Goal: Information Seeking & Learning: Learn about a topic

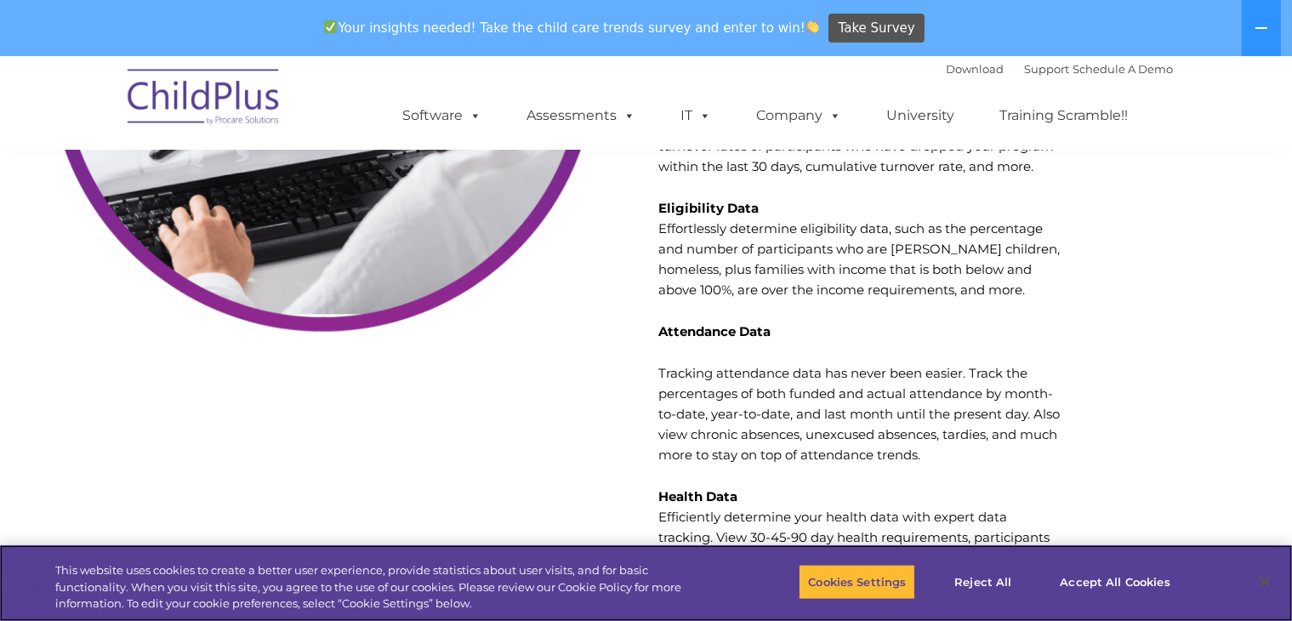
scroll to position [5466, 0]
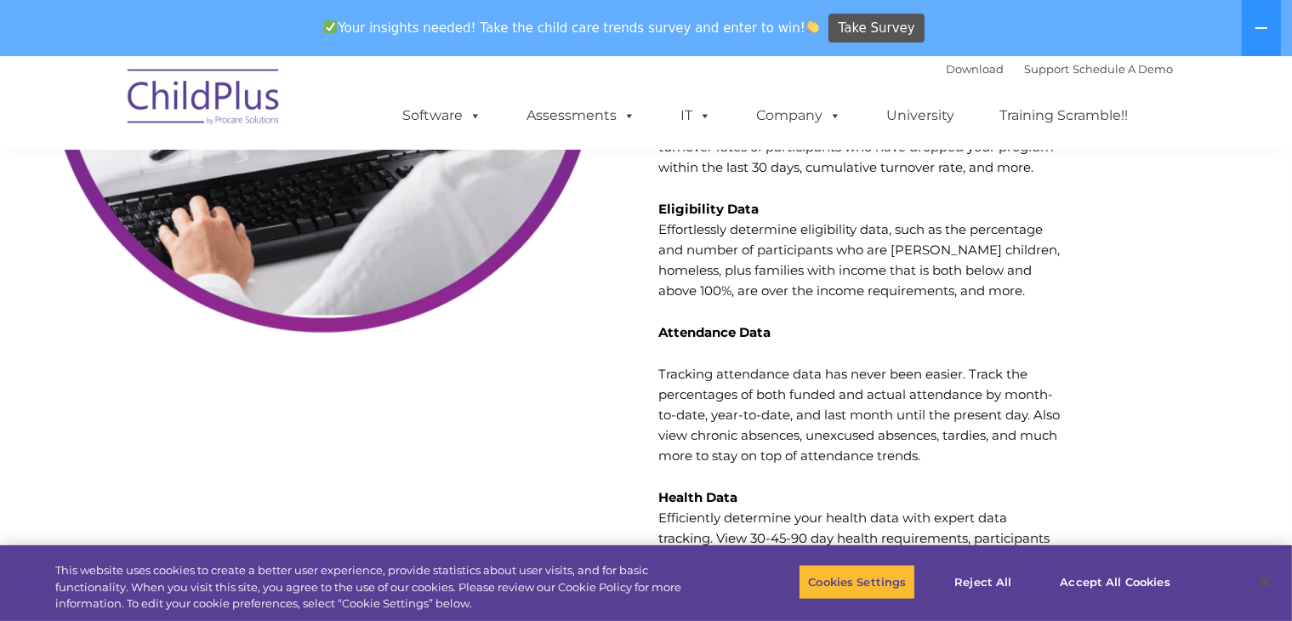
click at [690, 324] on strong "Attendance Data" at bounding box center [714, 332] width 112 height 16
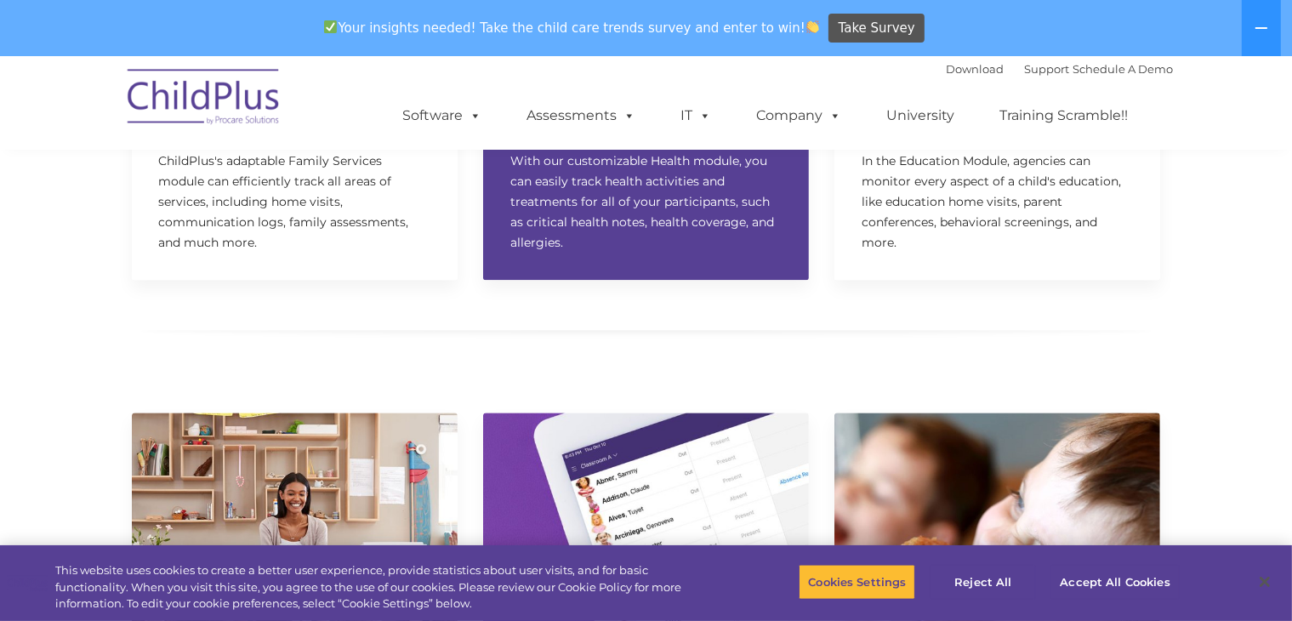
scroll to position [3871, 0]
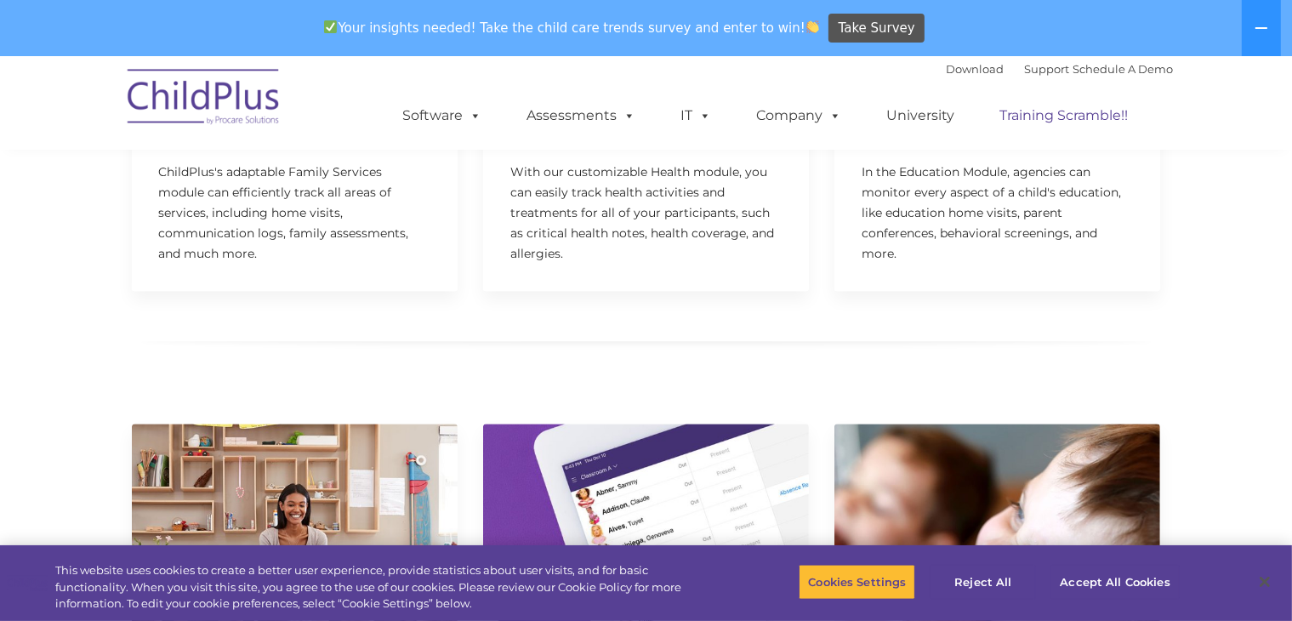
click at [1052, 122] on link "Training Scramble!!" at bounding box center [1064, 116] width 162 height 34
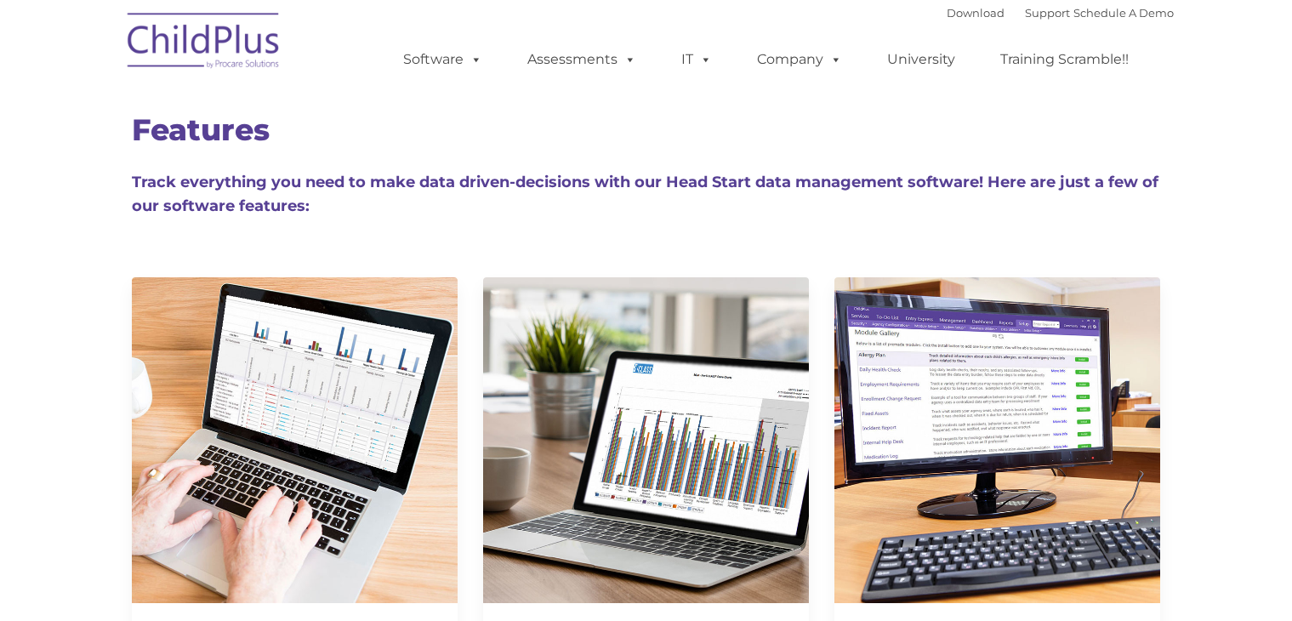
type input ""
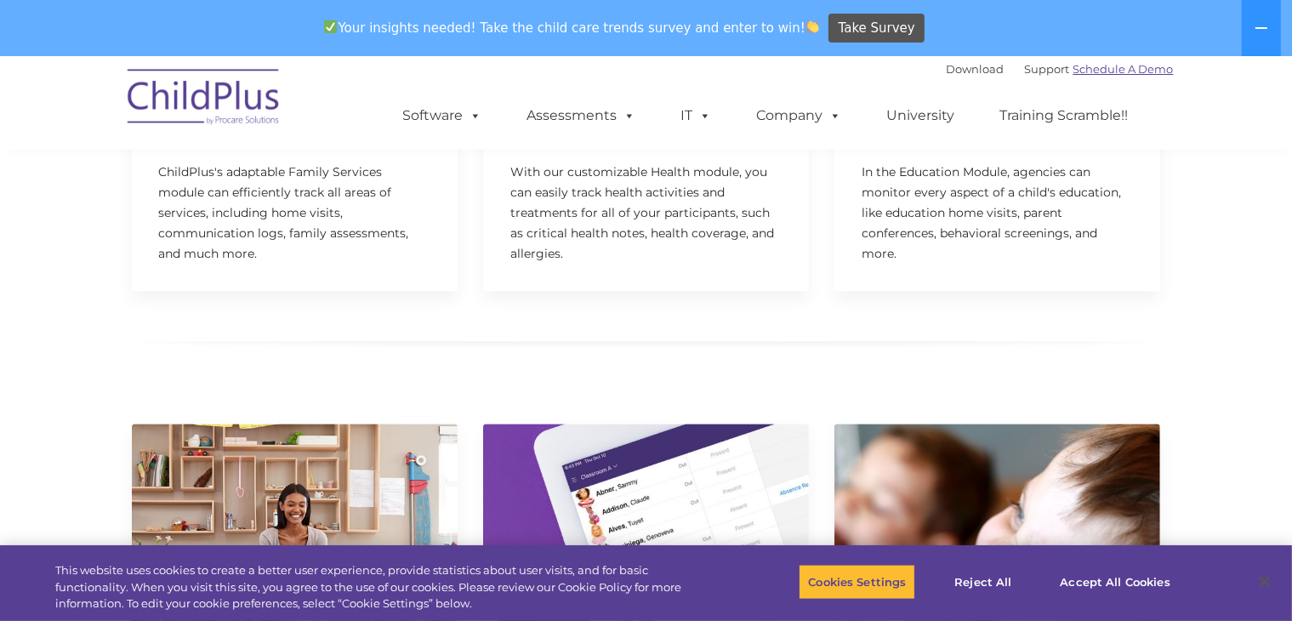
click at [1126, 71] on link "Schedule A Demo" at bounding box center [1123, 69] width 100 height 14
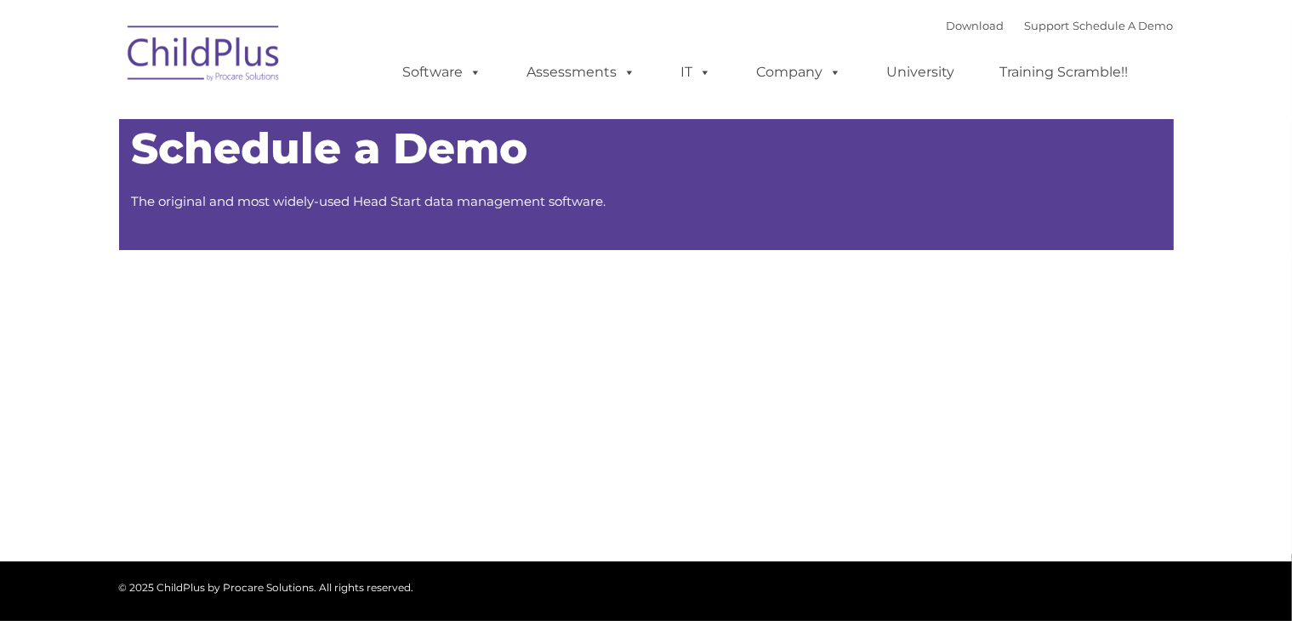
type input ""
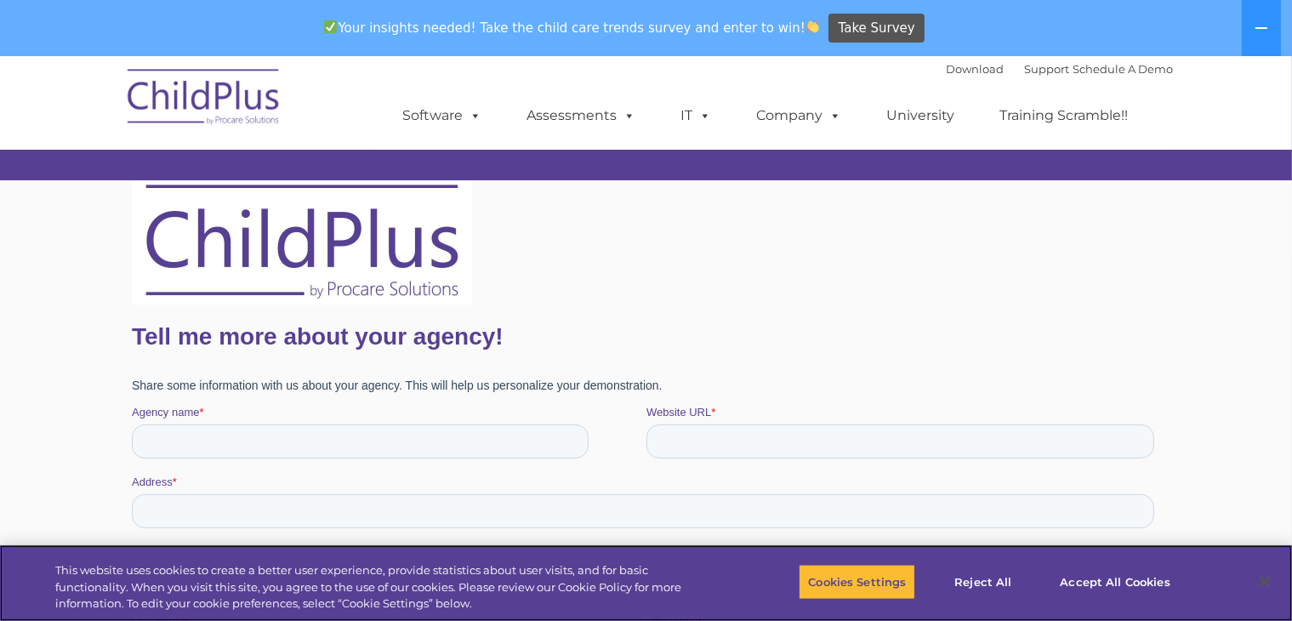
scroll to position [78, 0]
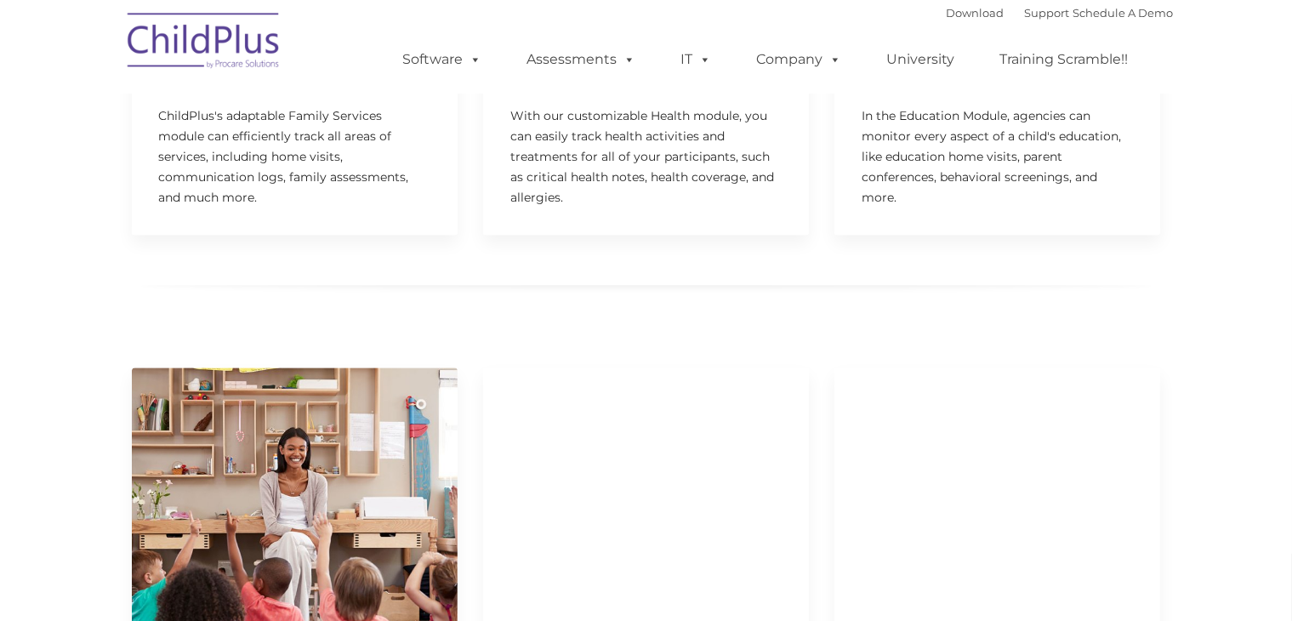
scroll to position [3871, 0]
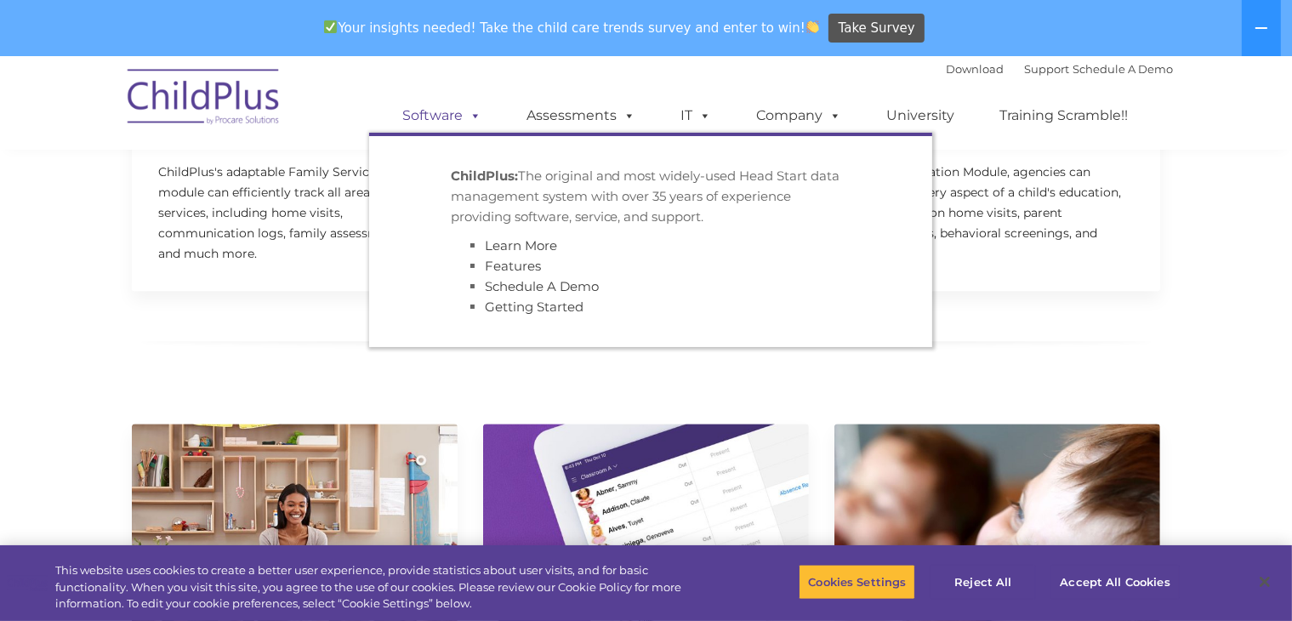
click at [446, 116] on link "Software" at bounding box center [442, 116] width 113 height 34
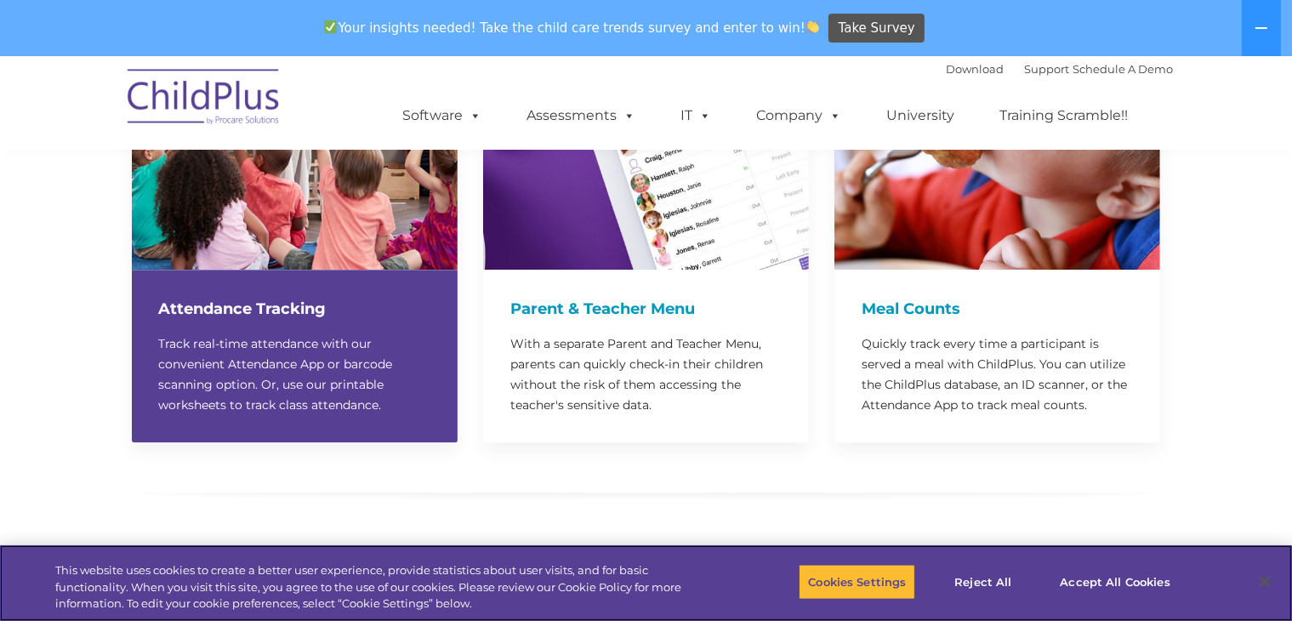
scroll to position [4358, 0]
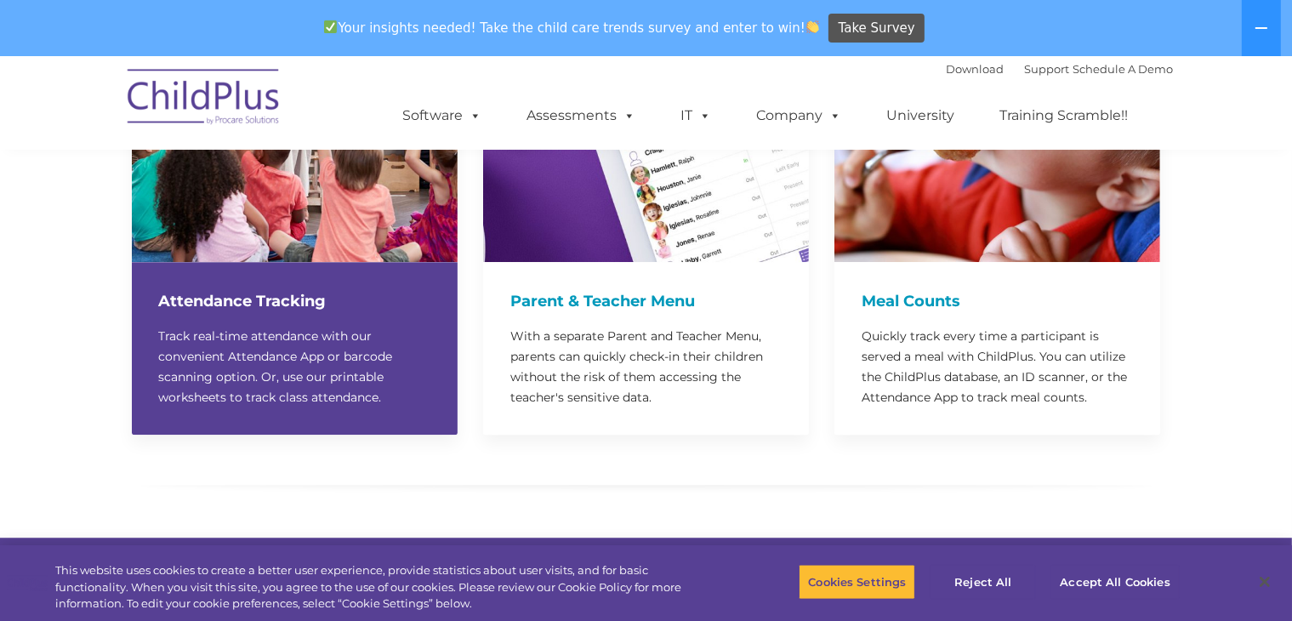
click at [293, 289] on h4 "Attendance Tracking" at bounding box center [294, 301] width 271 height 24
click at [340, 210] on img at bounding box center [295, 99] width 326 height 326
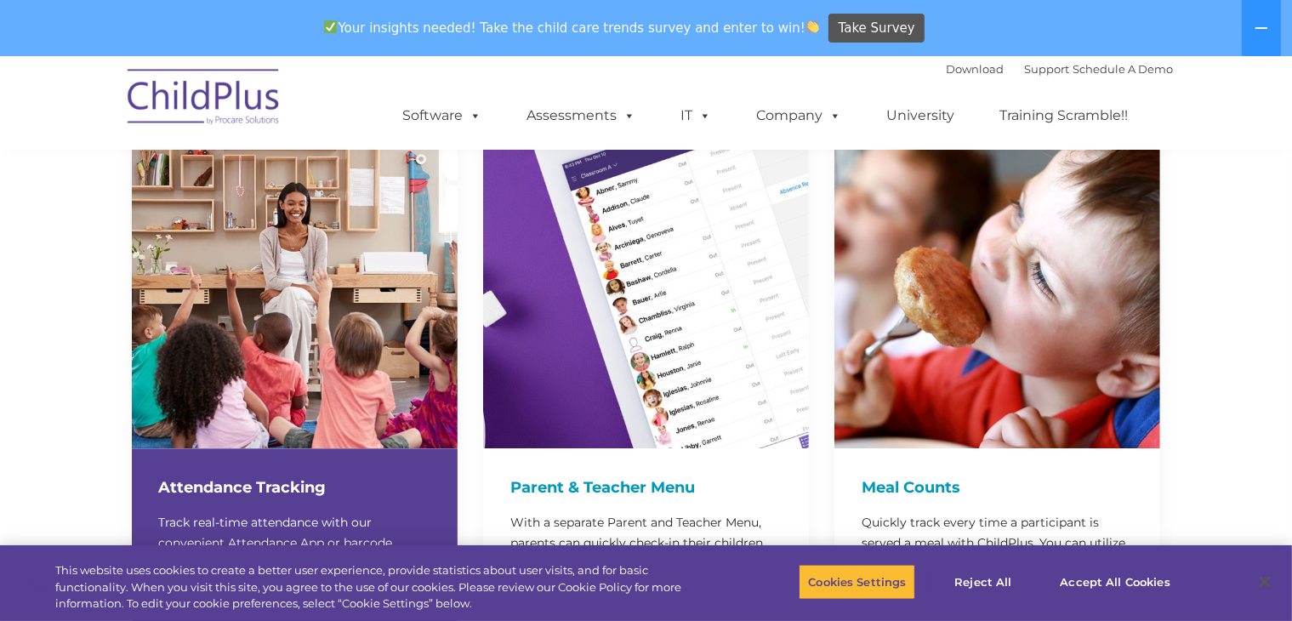
scroll to position [4174, 0]
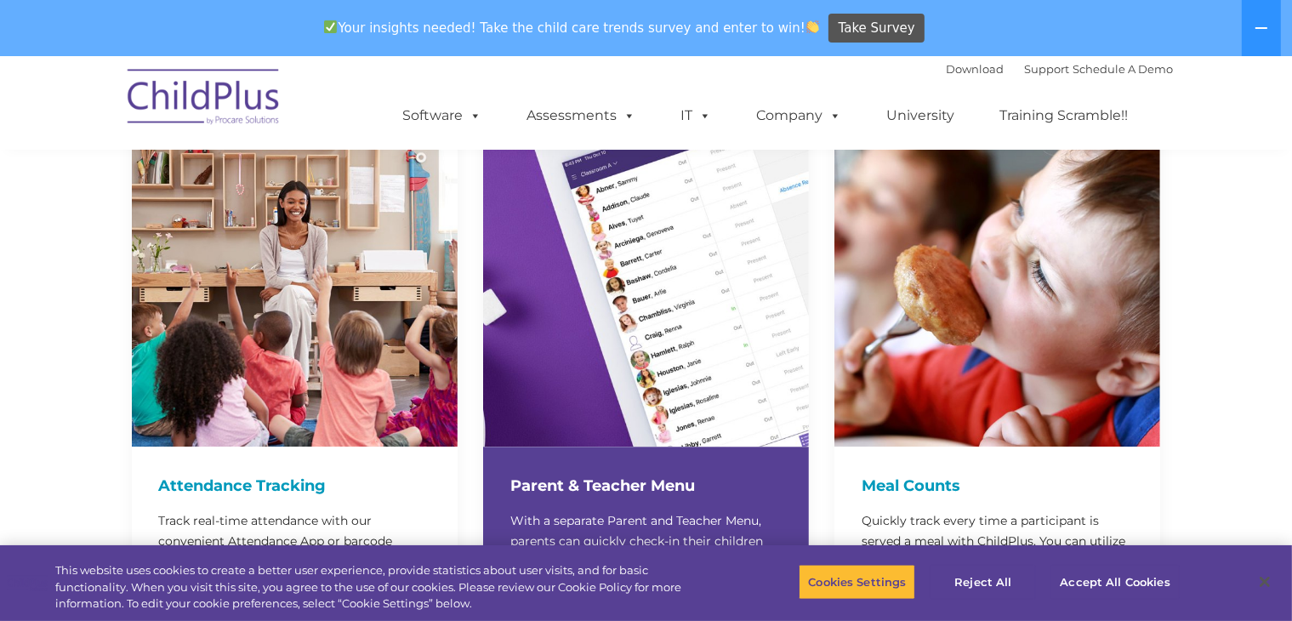
click at [626, 202] on img at bounding box center [646, 284] width 326 height 326
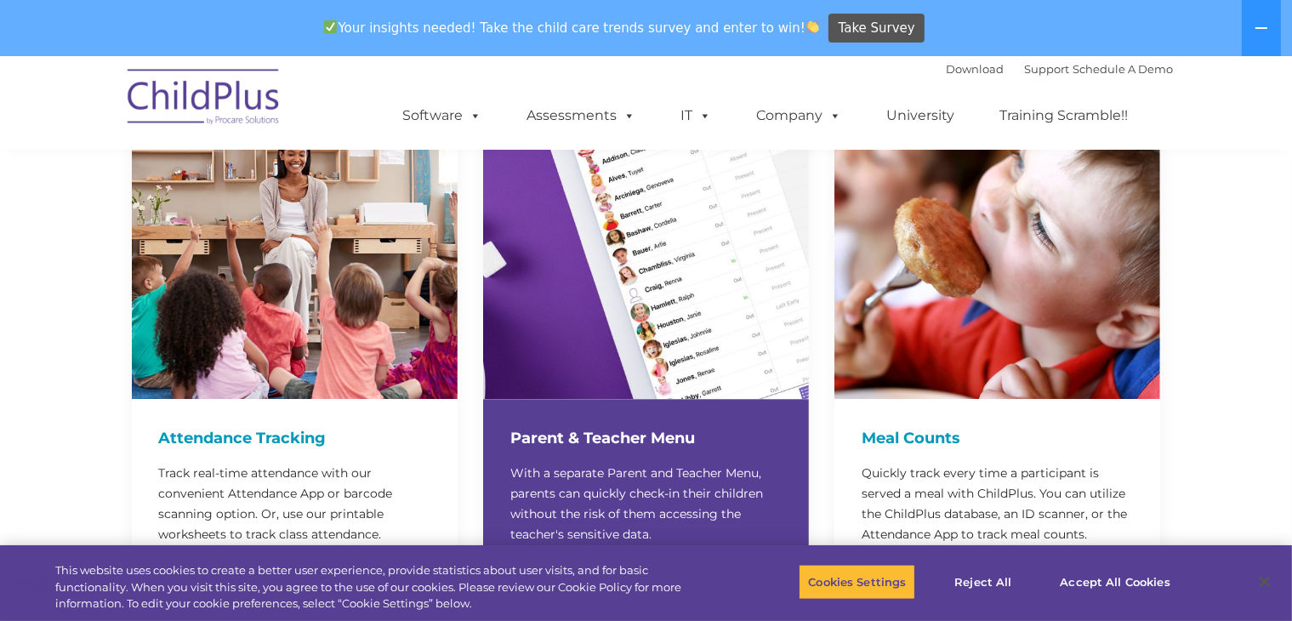
scroll to position [4226, 0]
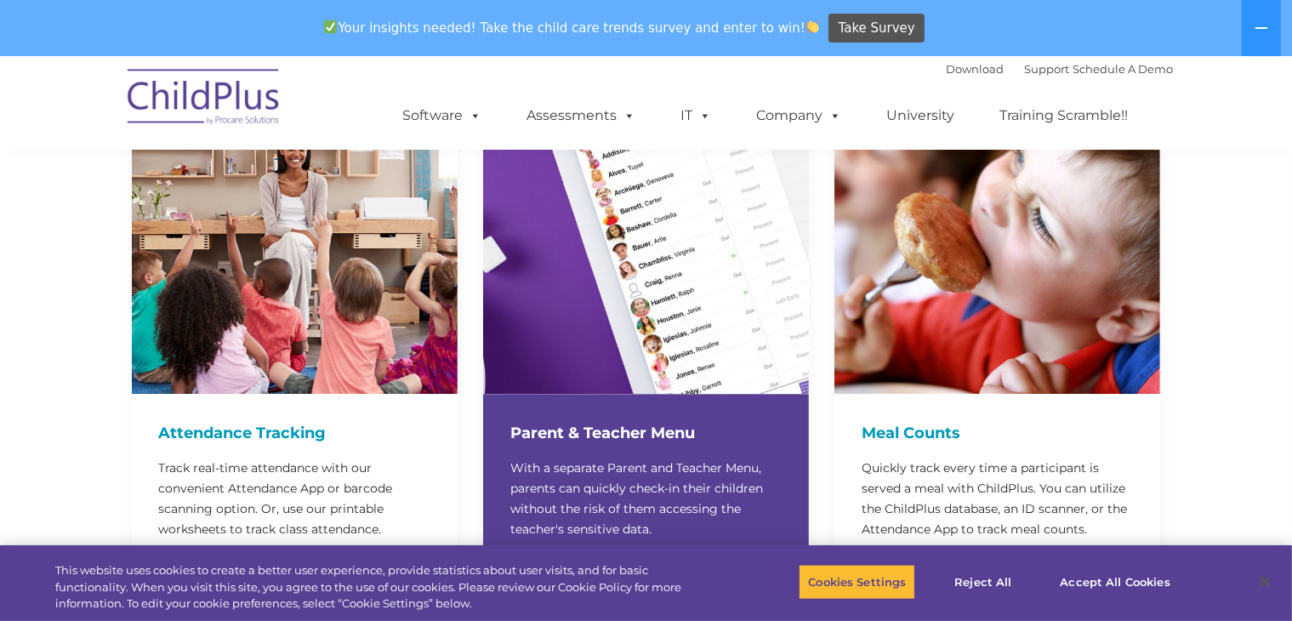
click at [578, 421] on h4 "Parent & Teacher Menu" at bounding box center [645, 433] width 271 height 24
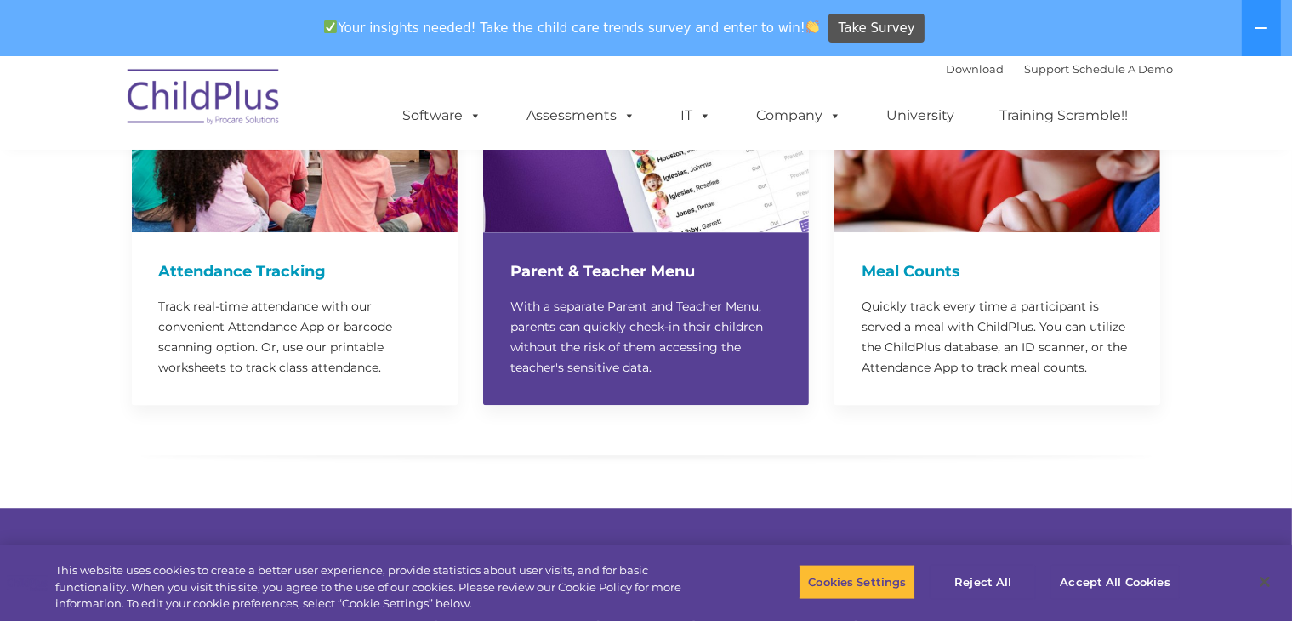
scroll to position [4391, 0]
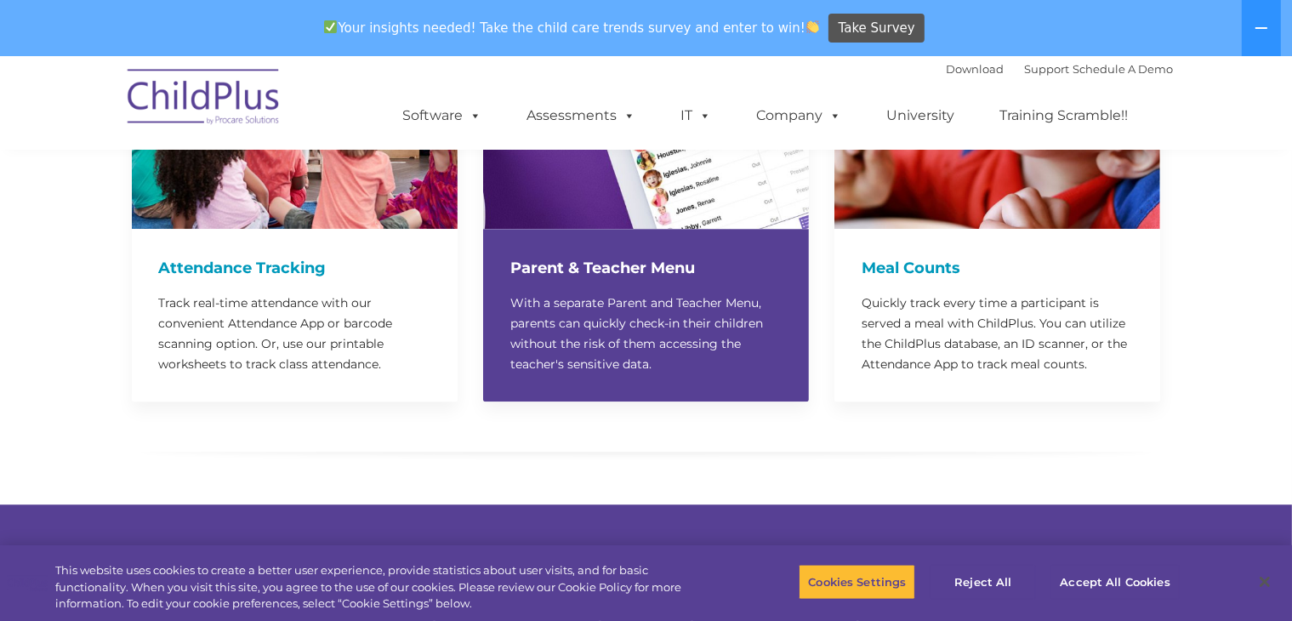
click at [603, 256] on h4 "Parent & Teacher Menu" at bounding box center [645, 268] width 271 height 24
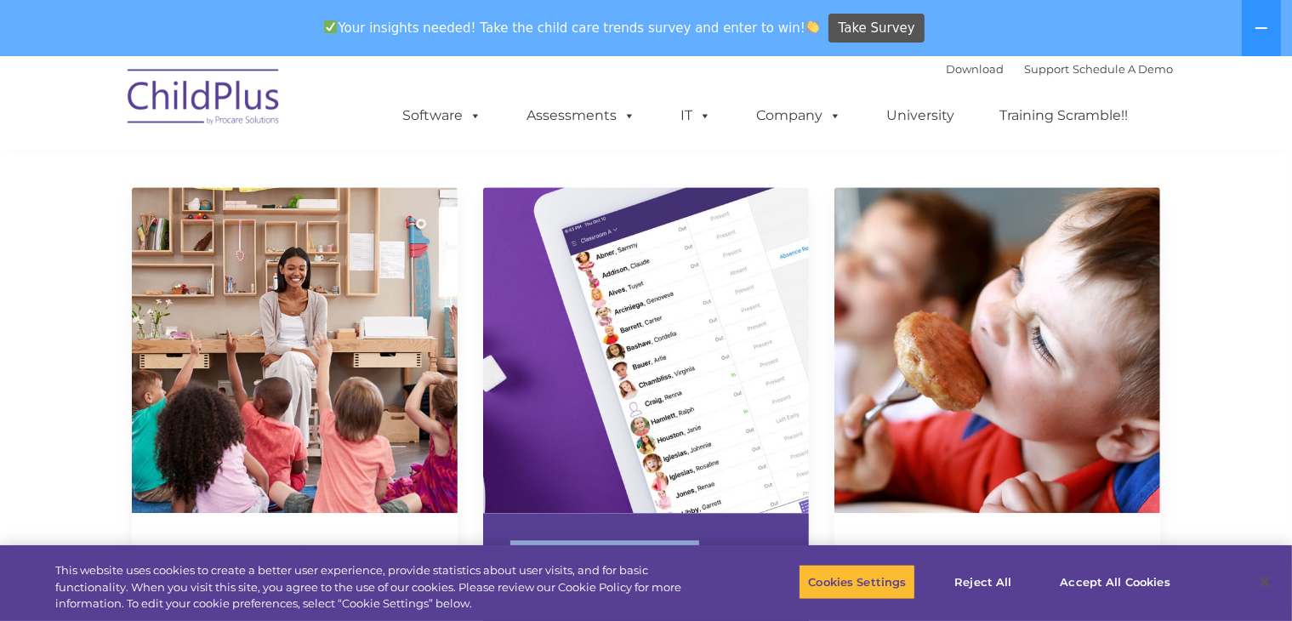
scroll to position [4106, 0]
